Goal: Information Seeking & Learning: Learn about a topic

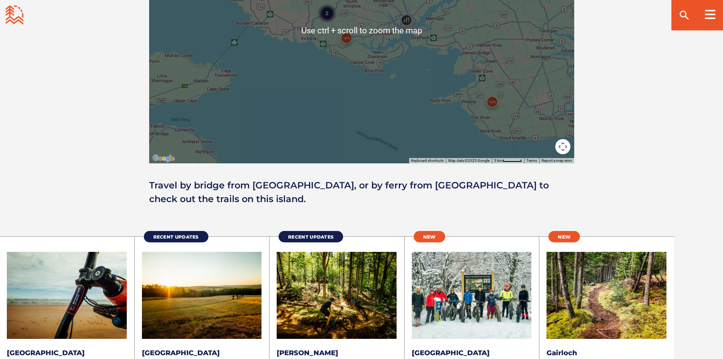
scroll to position [987, 0]
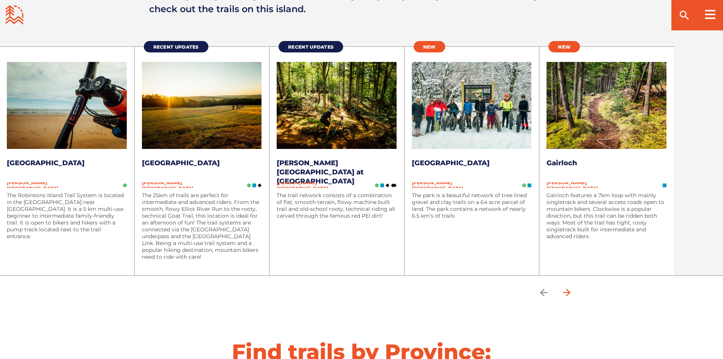
click at [573, 296] on icon "arrow forward" at bounding box center [566, 292] width 11 height 11
click at [570, 291] on icon "arrow forward" at bounding box center [566, 292] width 11 height 11
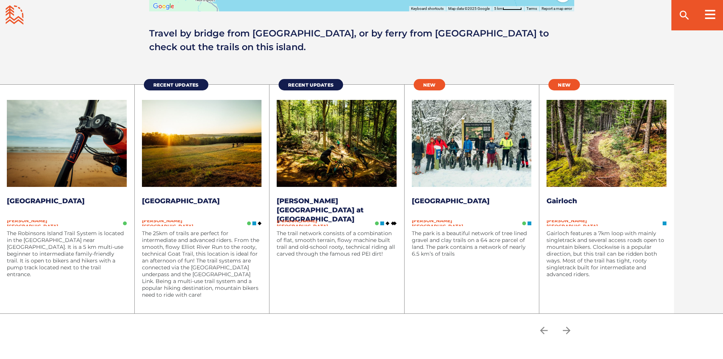
scroll to position [1025, 0]
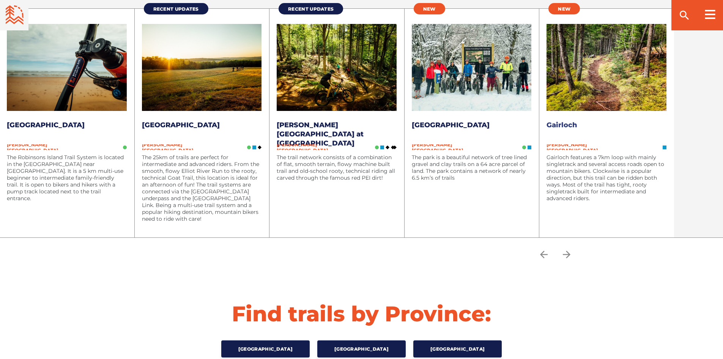
click at [562, 124] on link "Gairloch" at bounding box center [562, 125] width 31 height 8
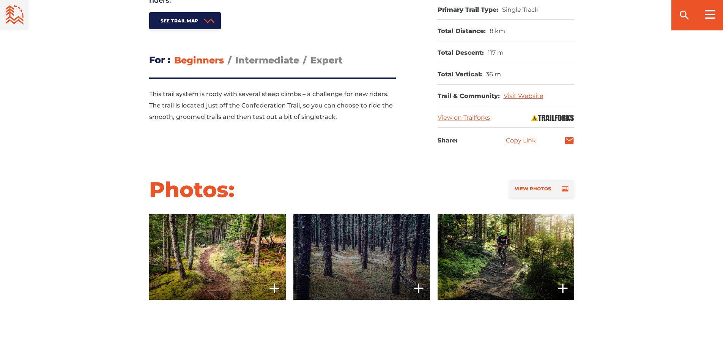
scroll to position [608, 0]
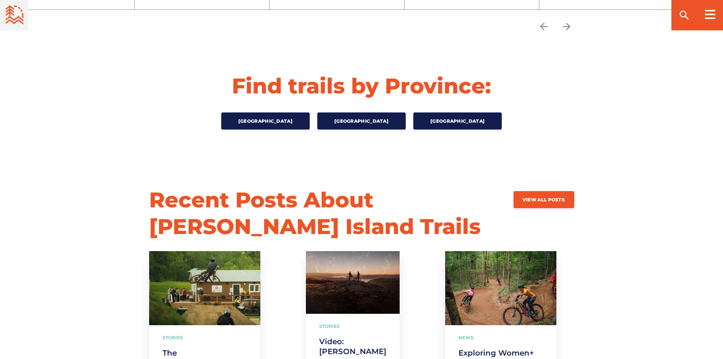
scroll to position [1367, 0]
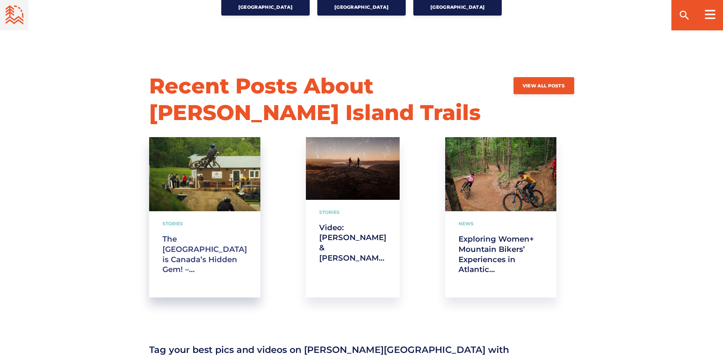
click at [188, 234] on link "The [GEOGRAPHIC_DATA] is Canada’s Hidden Gem! – [PERSON_NAME]" at bounding box center [205, 254] width 85 height 41
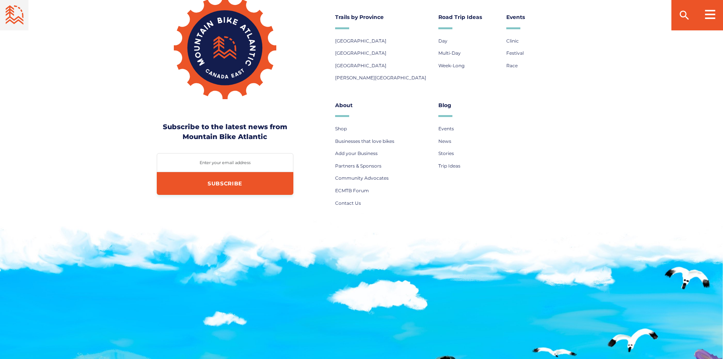
scroll to position [2810, 0]
